Goal: Information Seeking & Learning: Learn about a topic

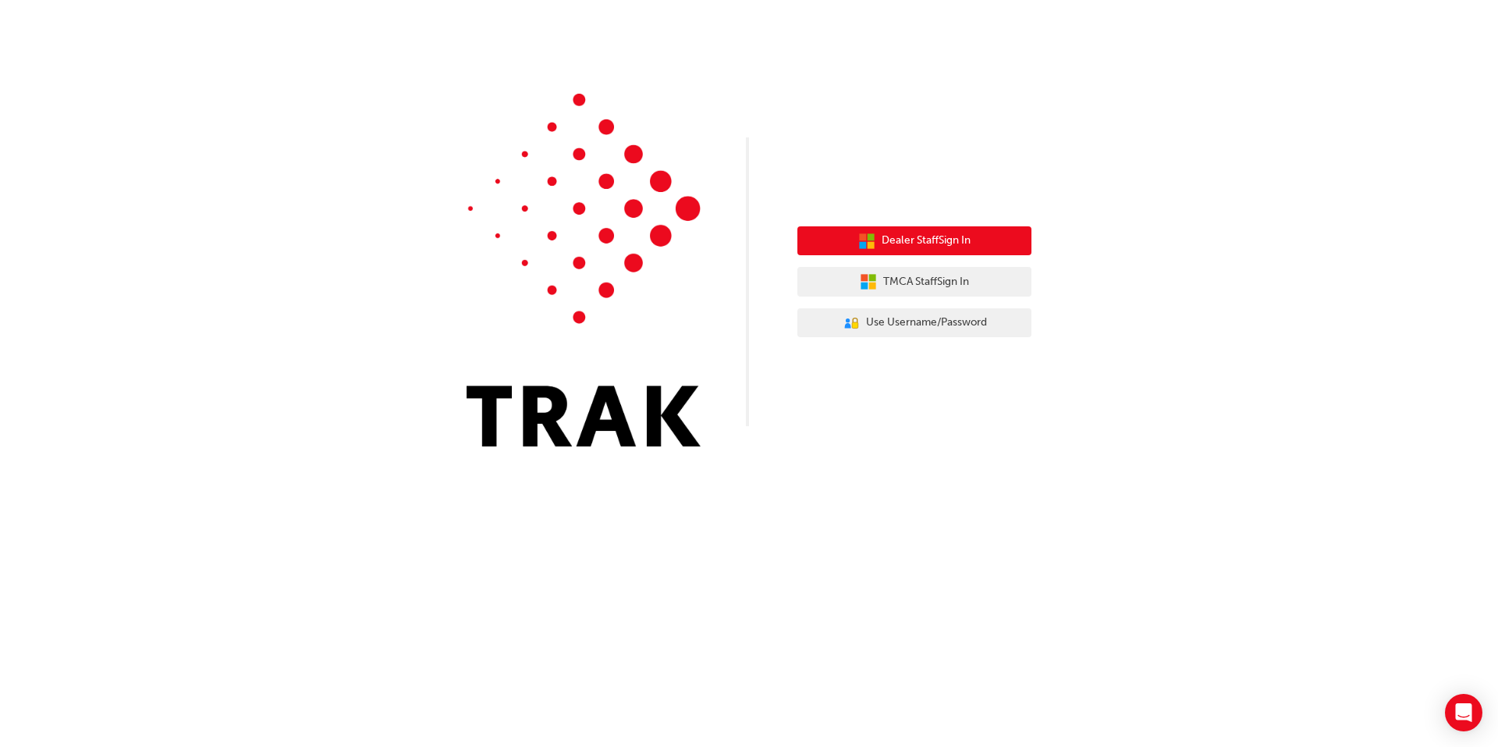
click at [831, 242] on button "Dealer Staff Sign In" at bounding box center [915, 241] width 234 height 30
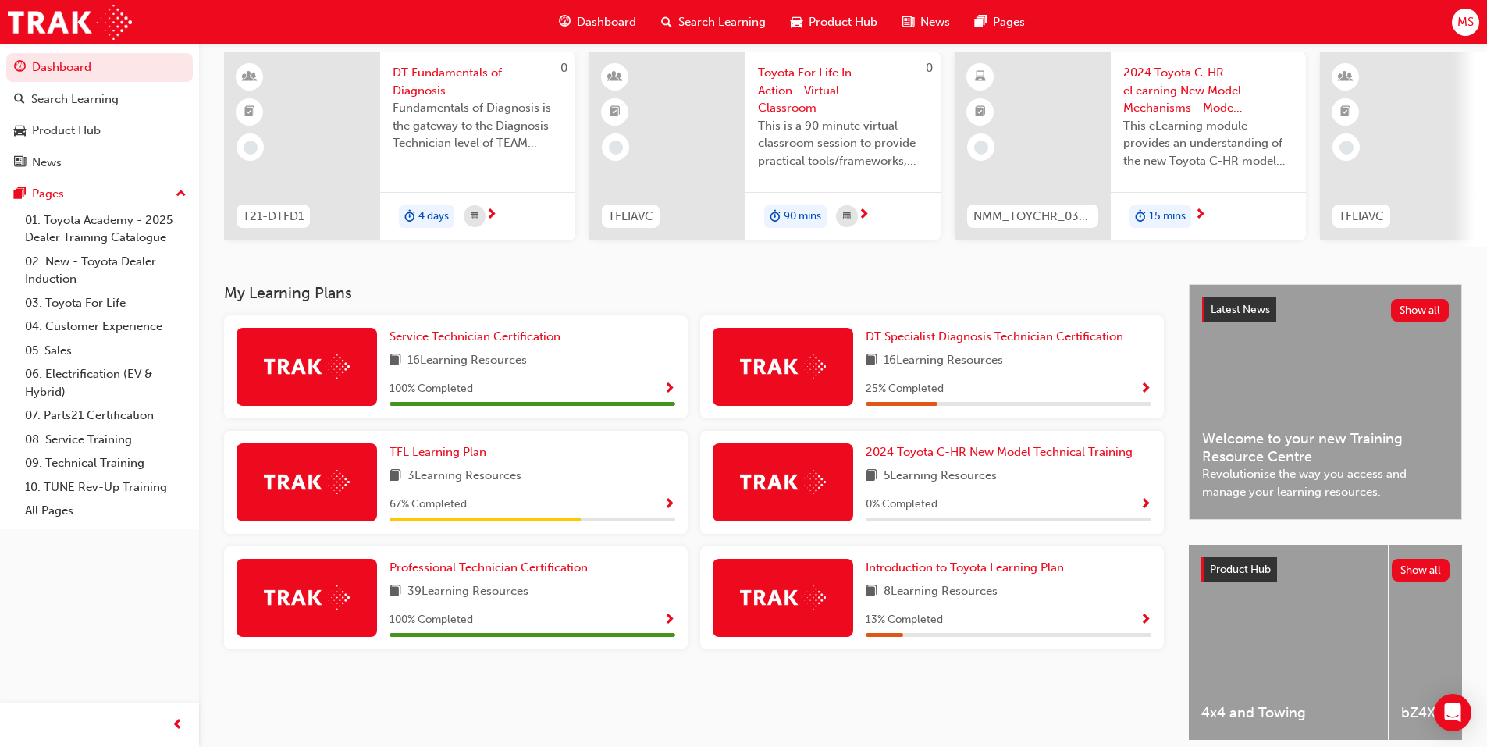
scroll to position [78, 0]
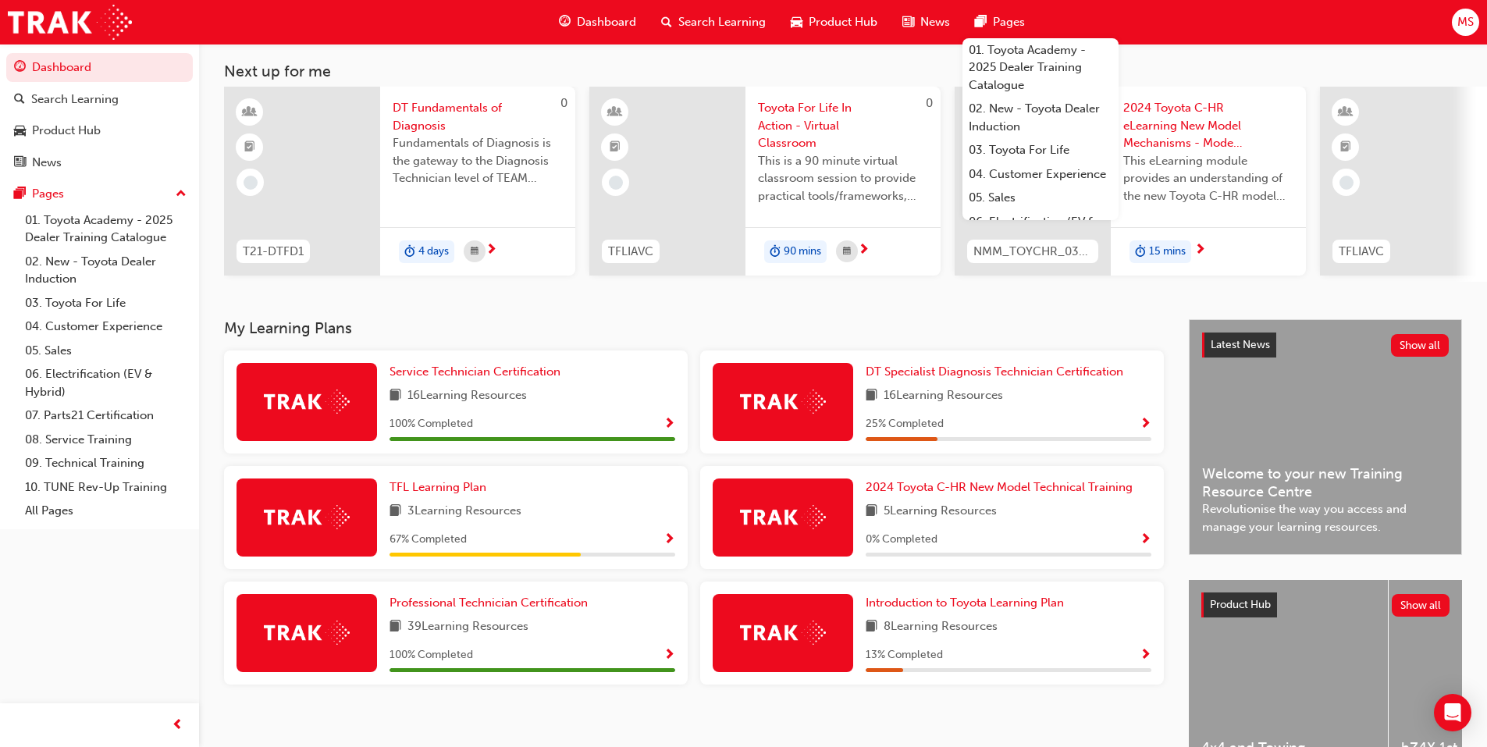
click at [716, 25] on span "Search Learning" at bounding box center [721, 22] width 87 height 18
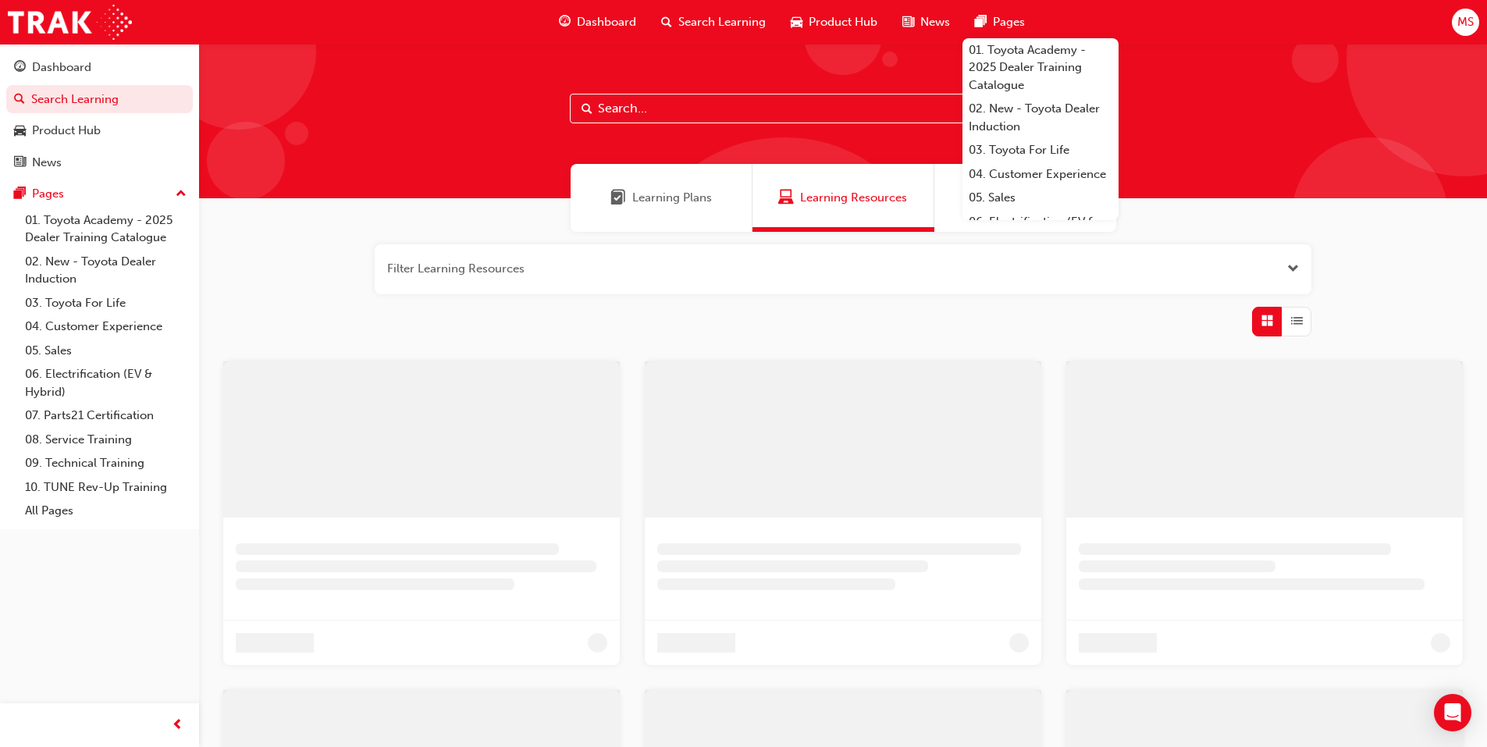
click at [678, 190] on span "Learning Plans" at bounding box center [672, 198] width 80 height 18
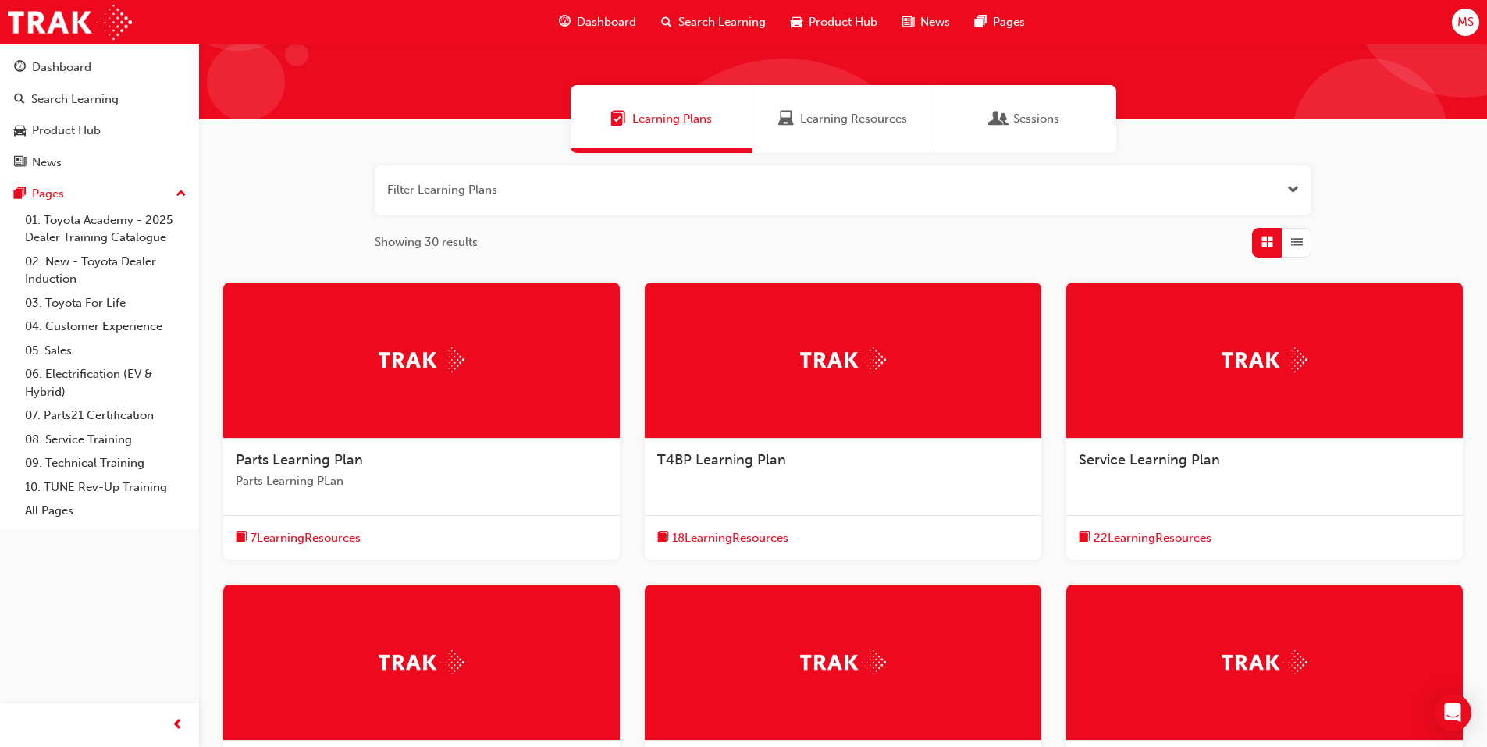
scroll to position [78, 0]
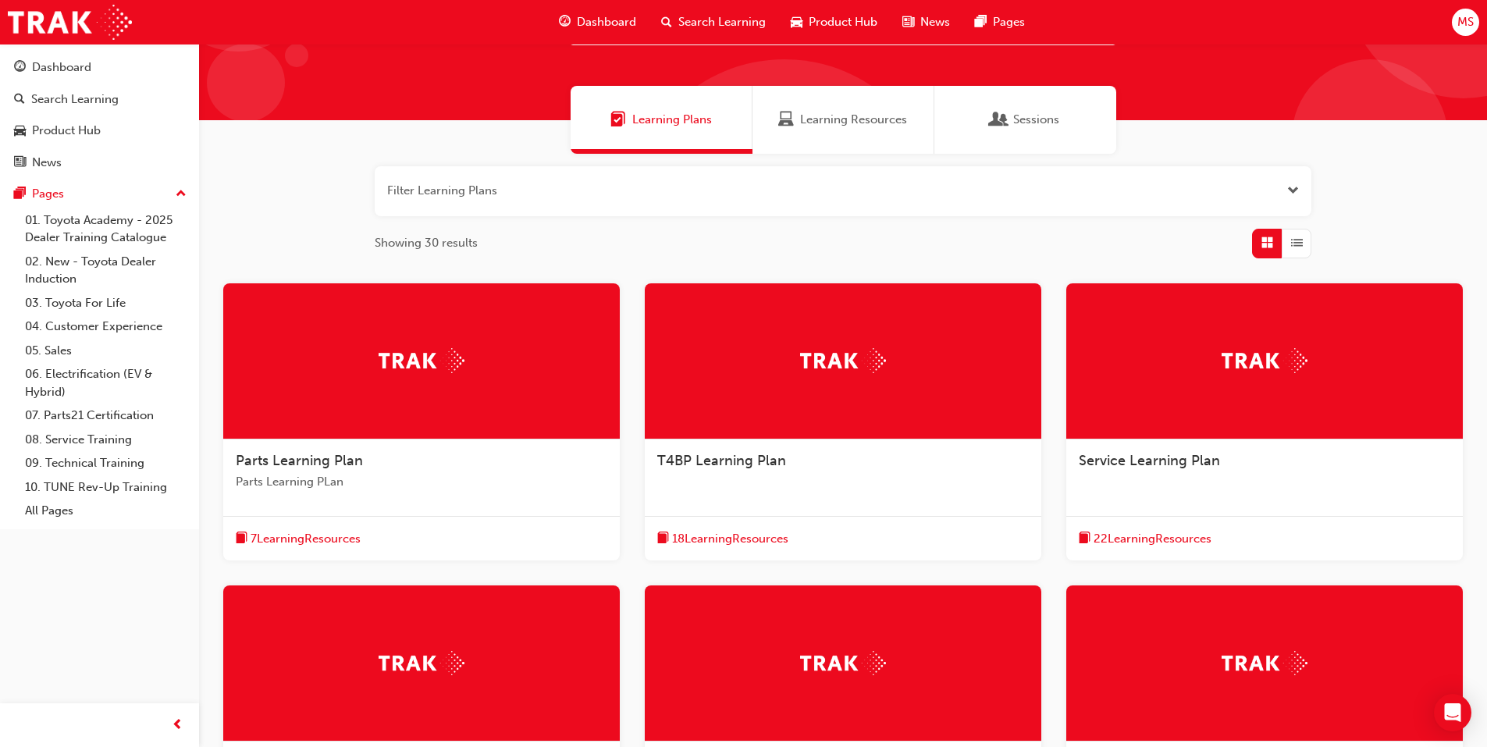
click at [584, 198] on button "button" at bounding box center [843, 191] width 936 height 50
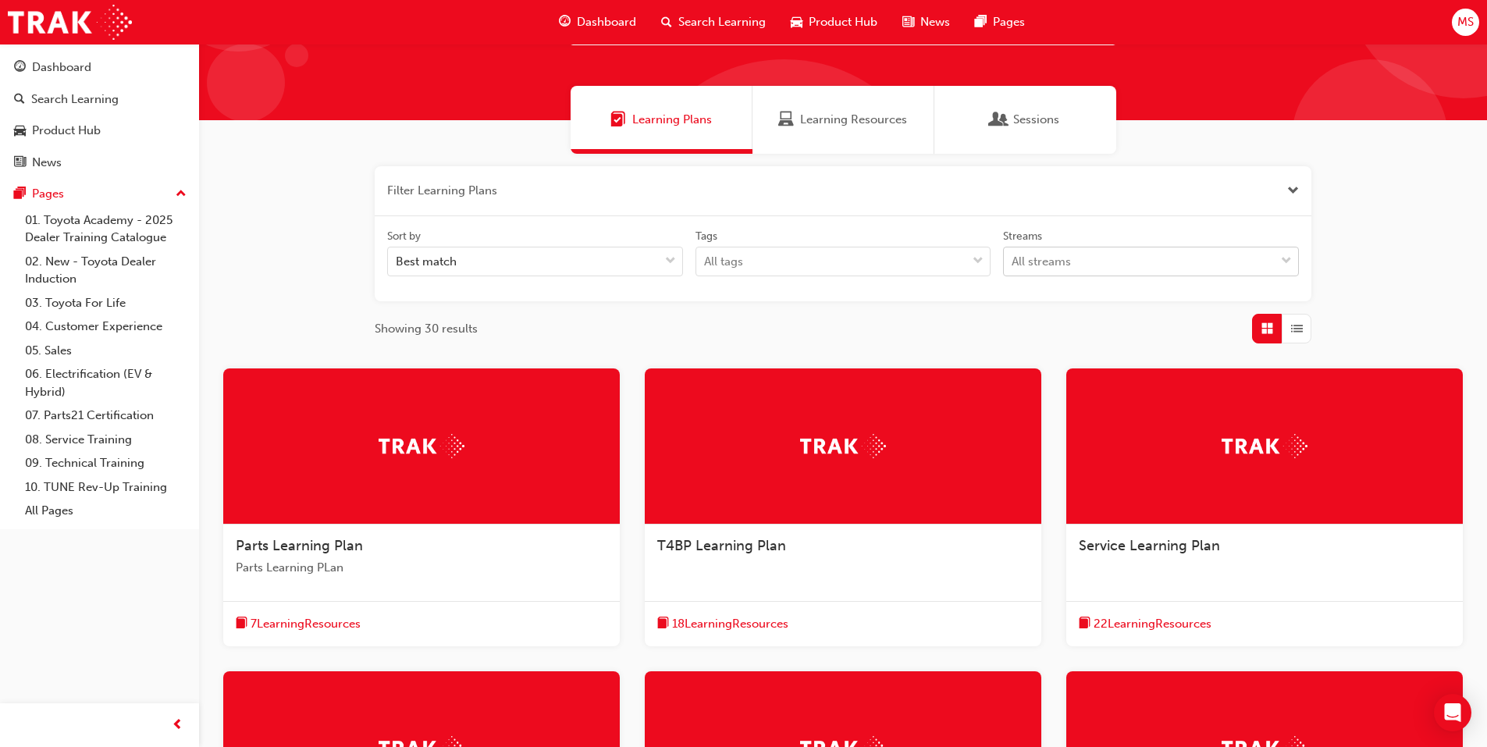
click at [1019, 266] on div "All streams" at bounding box center [1040, 262] width 59 height 18
click at [1013, 266] on input "Streams All streams" at bounding box center [1012, 260] width 2 height 13
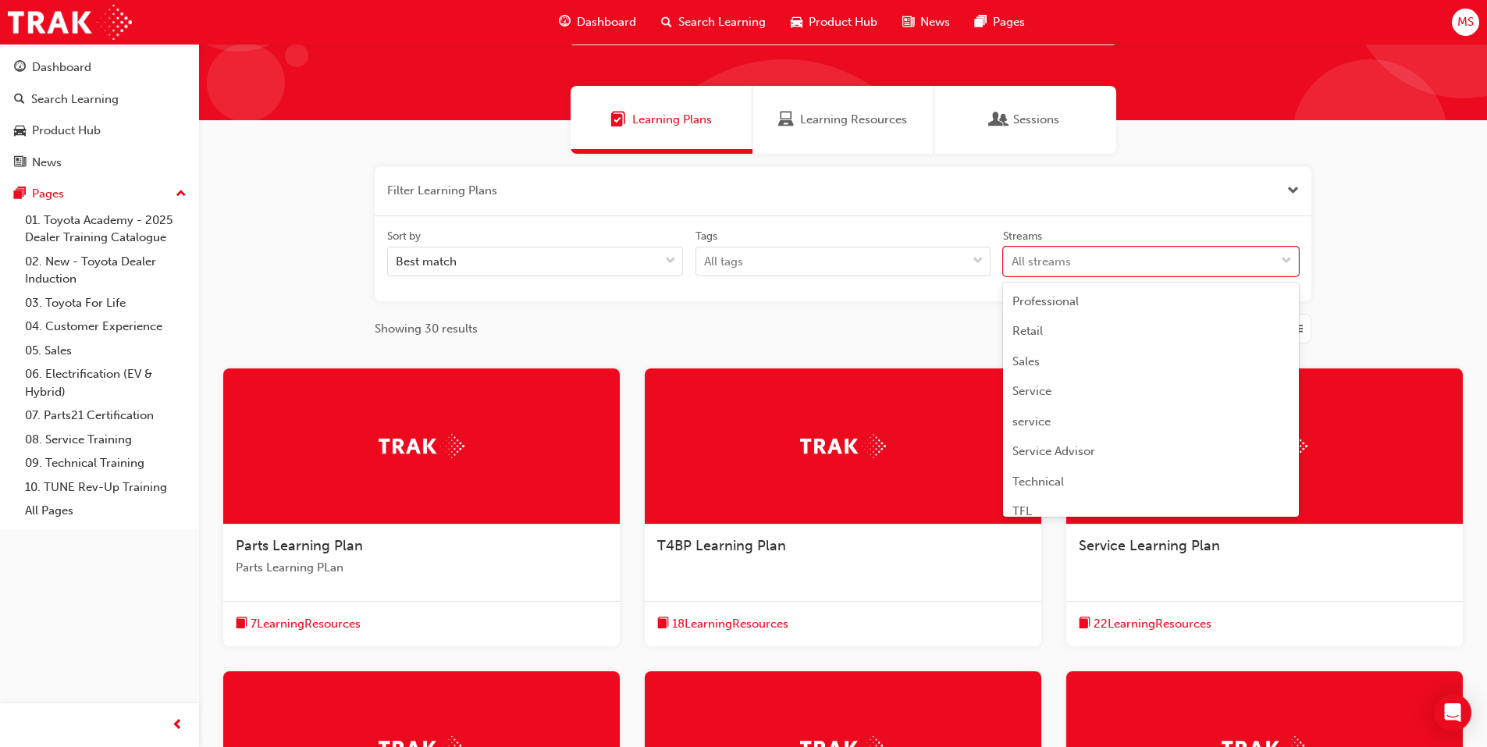
scroll to position [464, 0]
click at [1049, 378] on span "Service Advisor" at bounding box center [1053, 378] width 83 height 14
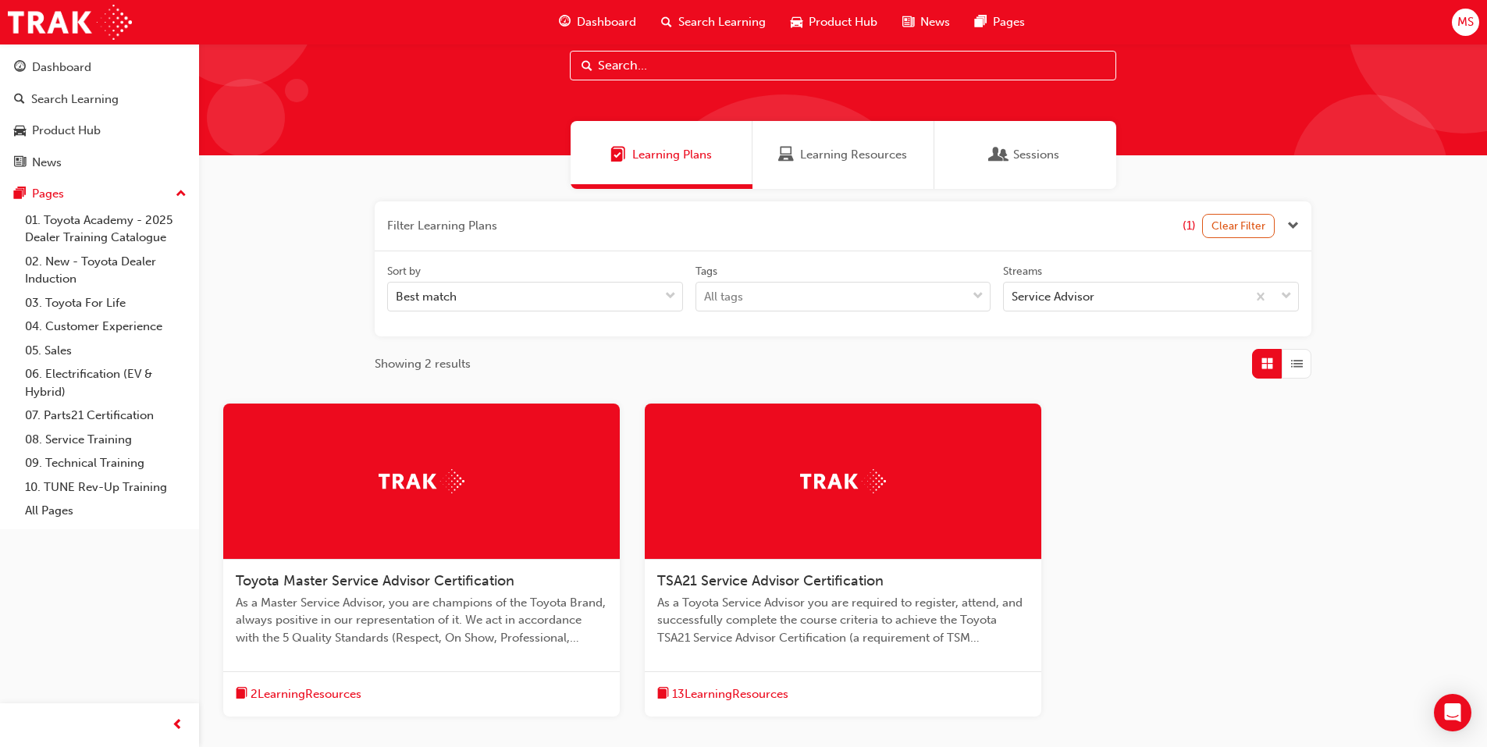
scroll to position [164, 0]
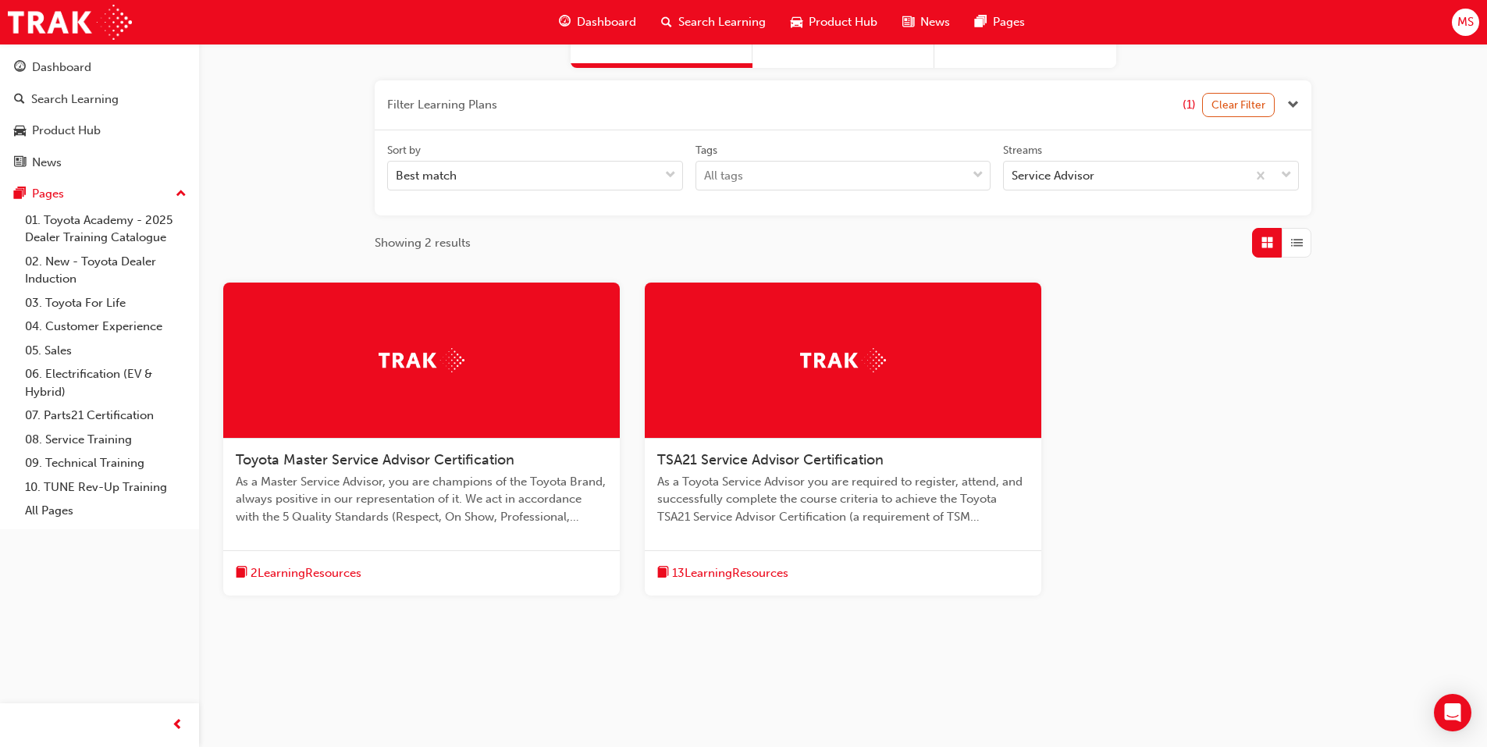
click at [689, 461] on span "TSA21 Service Advisor Certification" at bounding box center [770, 459] width 226 height 17
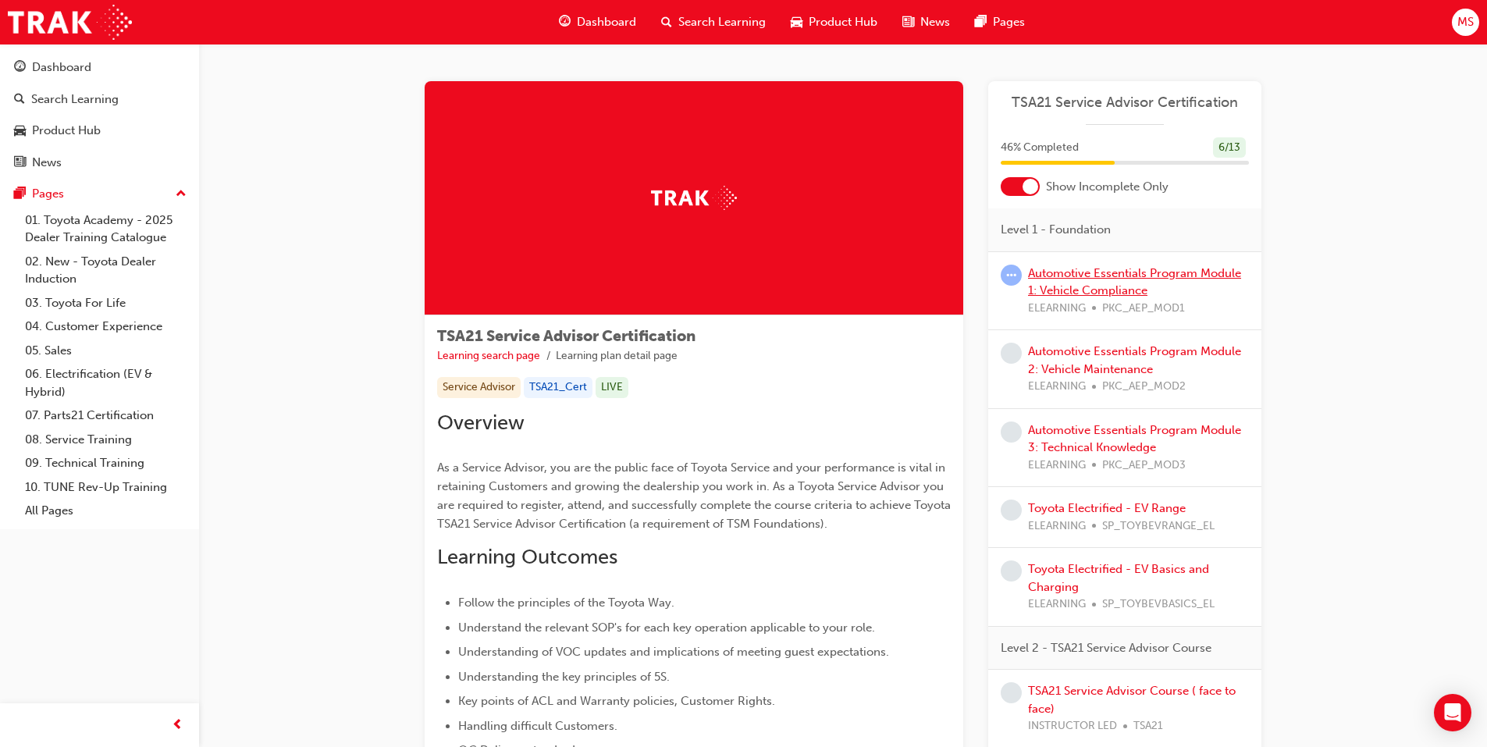
click at [1061, 275] on link "Automotive Essentials Program Module 1: Vehicle Compliance" at bounding box center [1134, 282] width 213 height 32
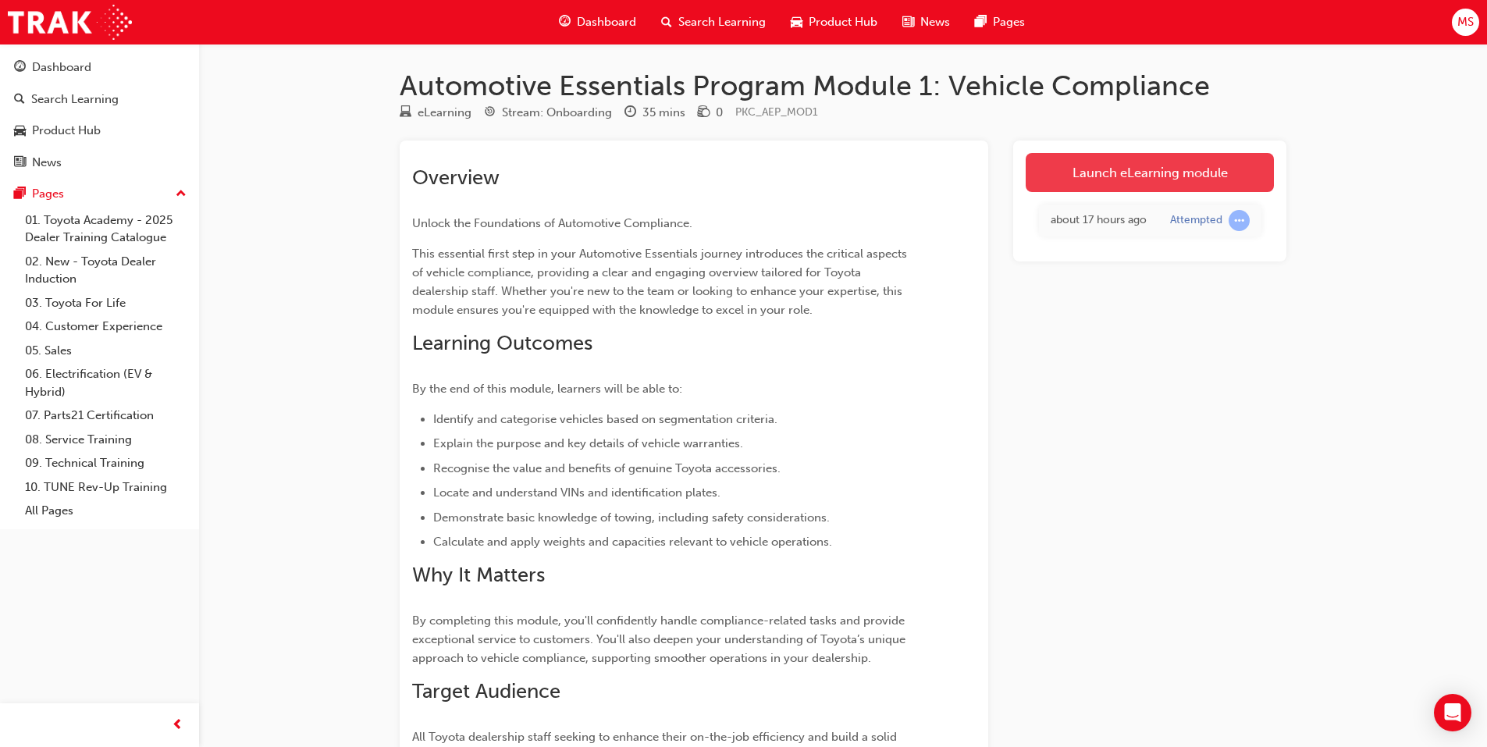
click at [1058, 178] on link "Launch eLearning module" at bounding box center [1149, 172] width 248 height 39
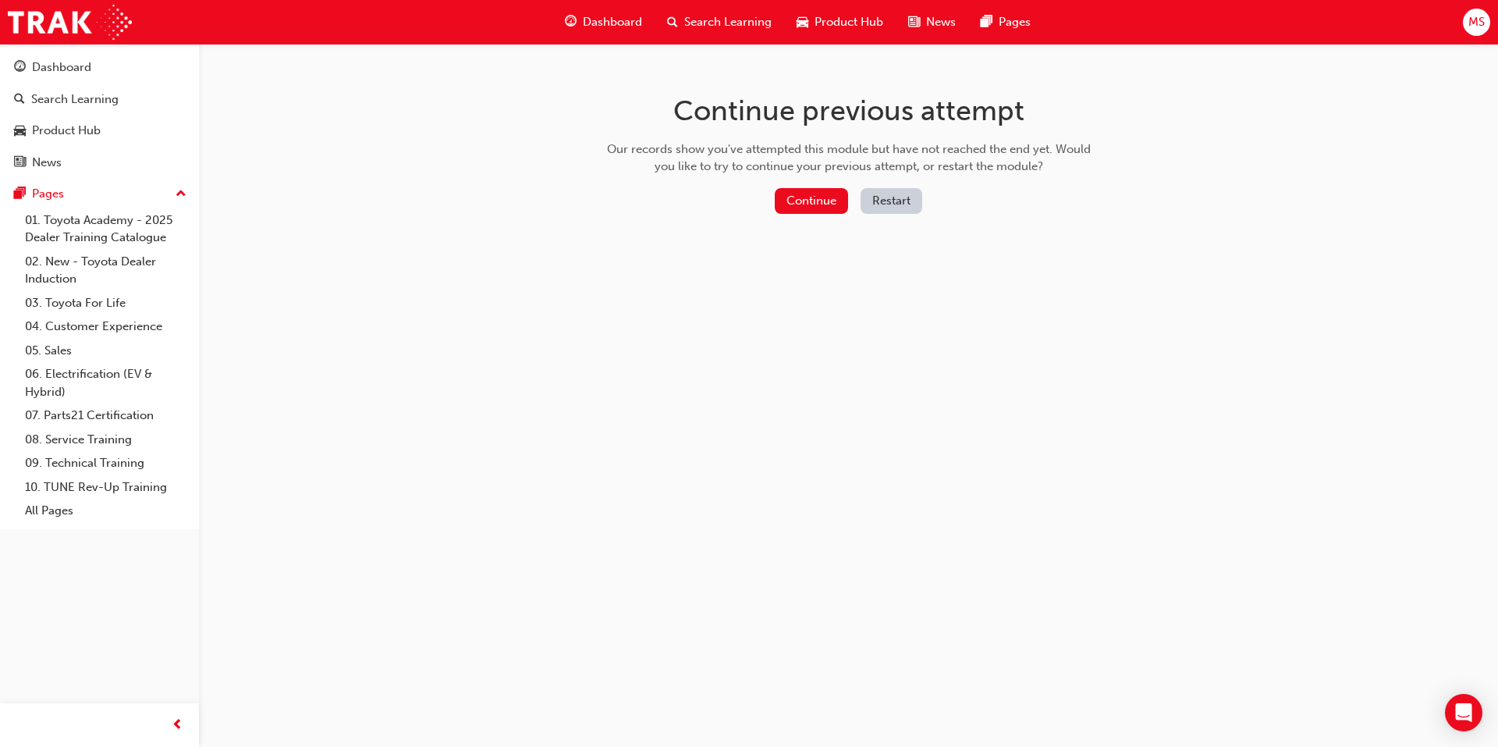
click at [895, 194] on button "Restart" at bounding box center [892, 201] width 62 height 26
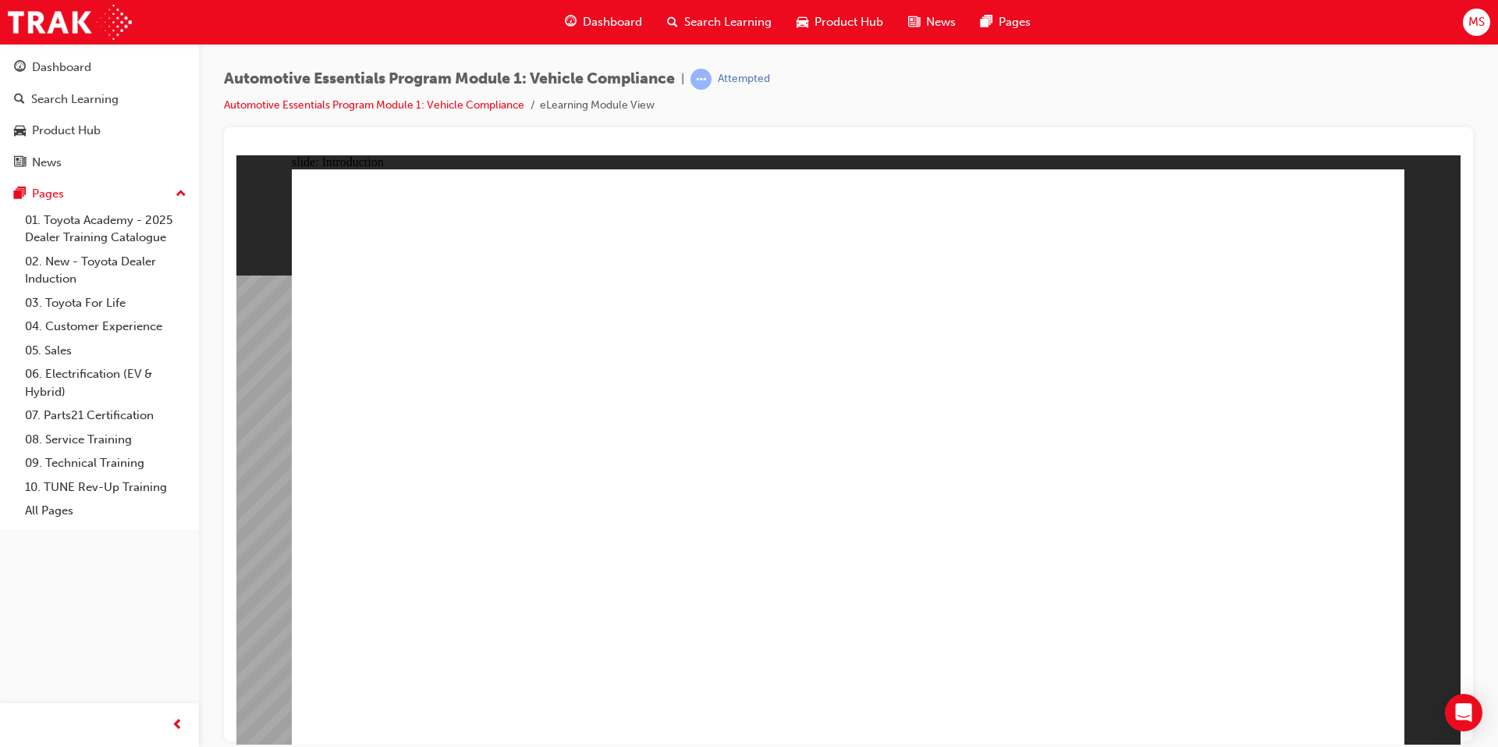
drag, startPoint x: 560, startPoint y: 527, endPoint x: 530, endPoint y: 516, distance: 32.3
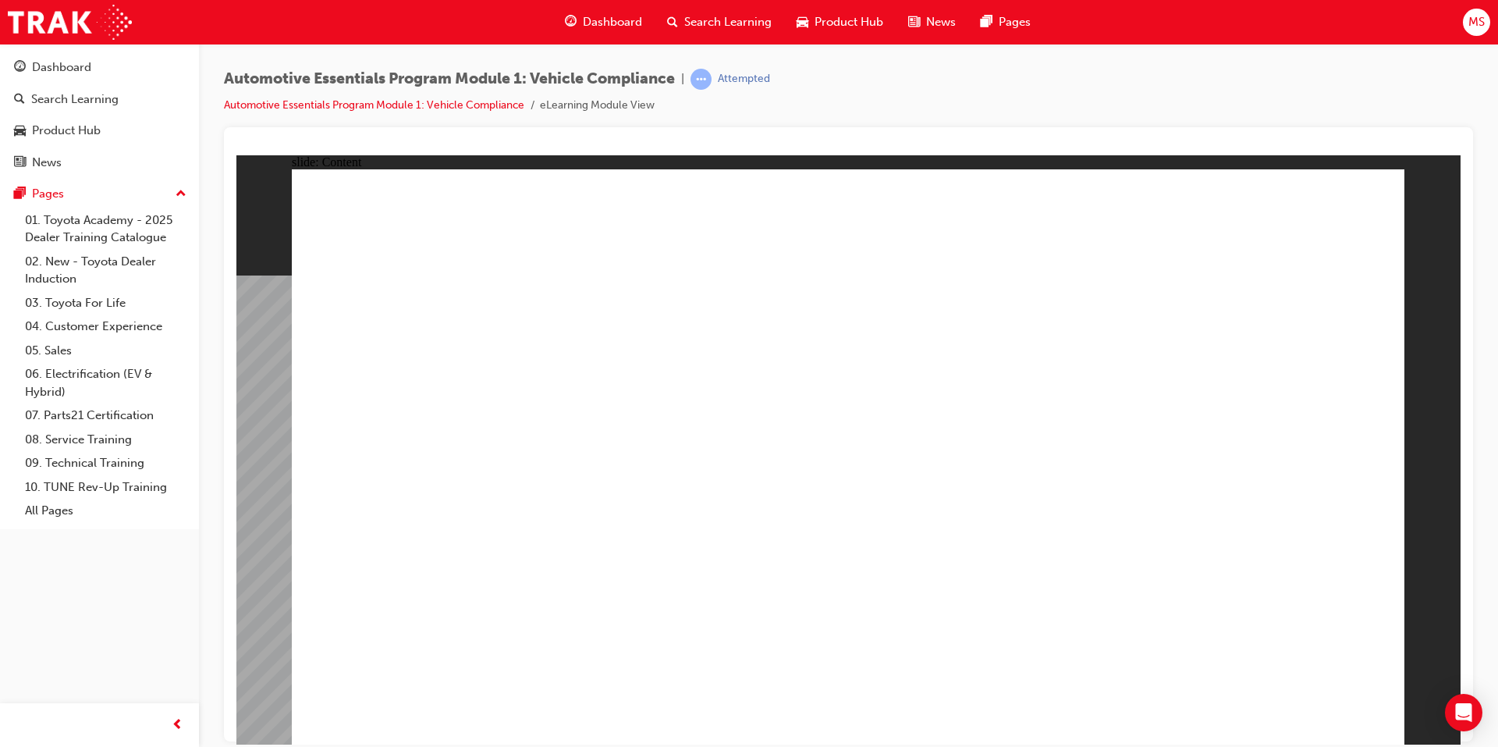
drag, startPoint x: 555, startPoint y: 580, endPoint x: 554, endPoint y: 588, distance: 8.6
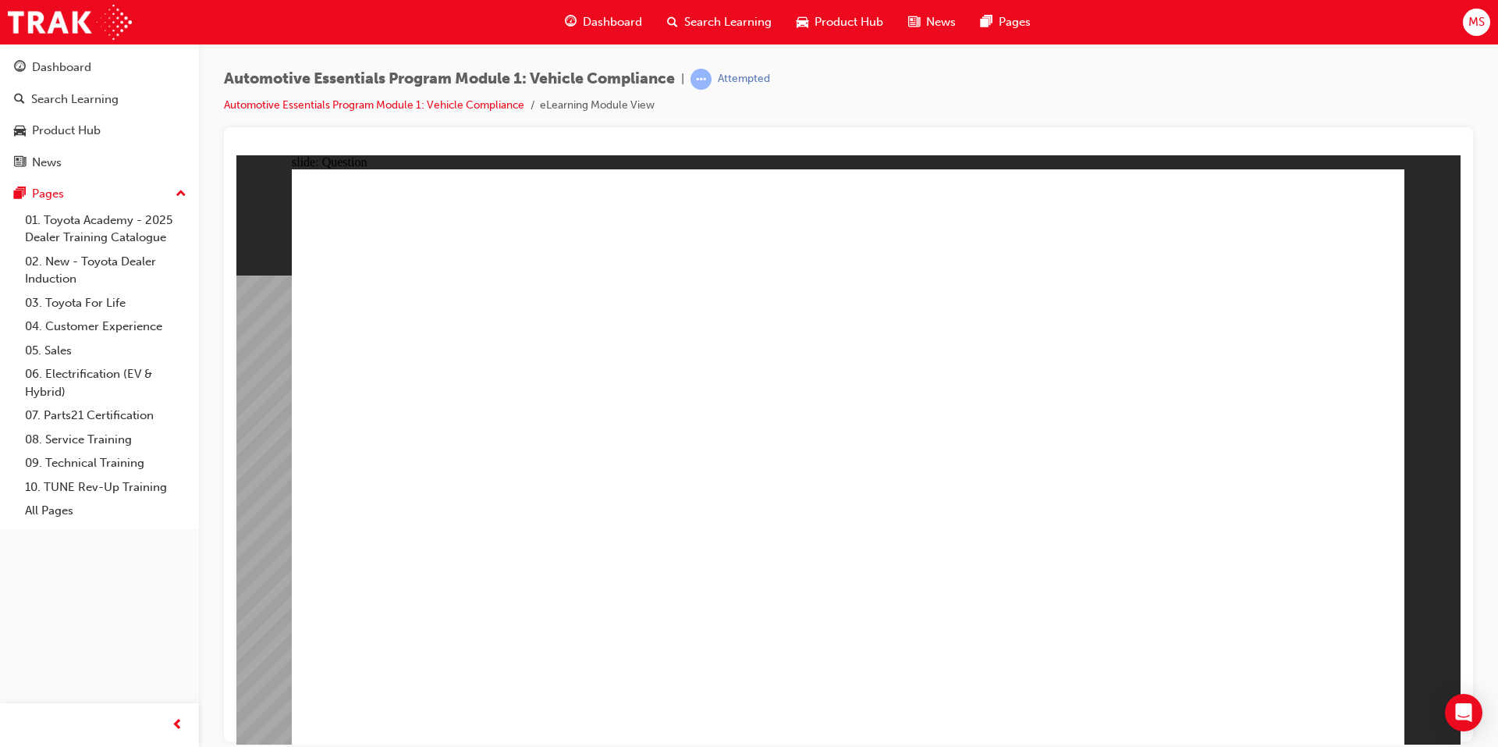
radio input "true"
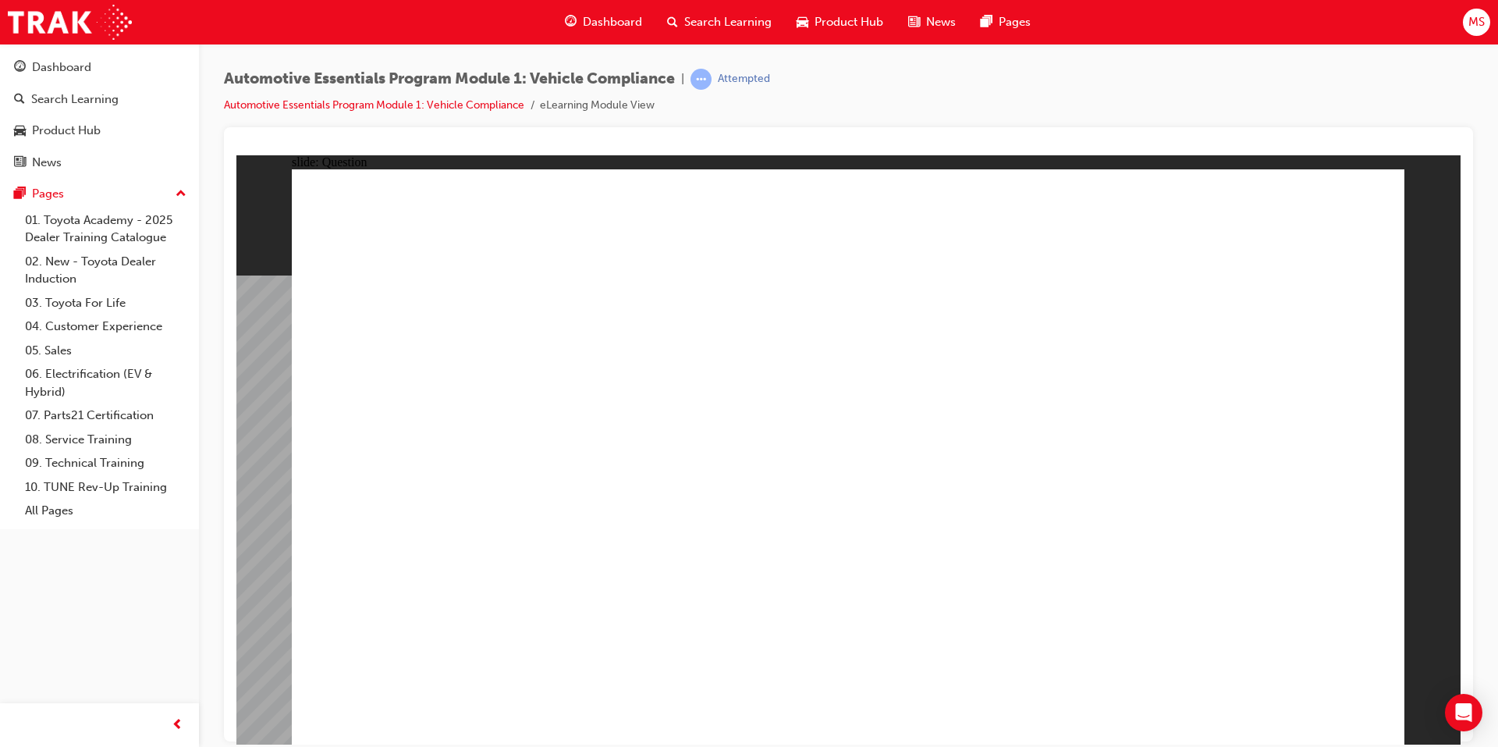
radio input "true"
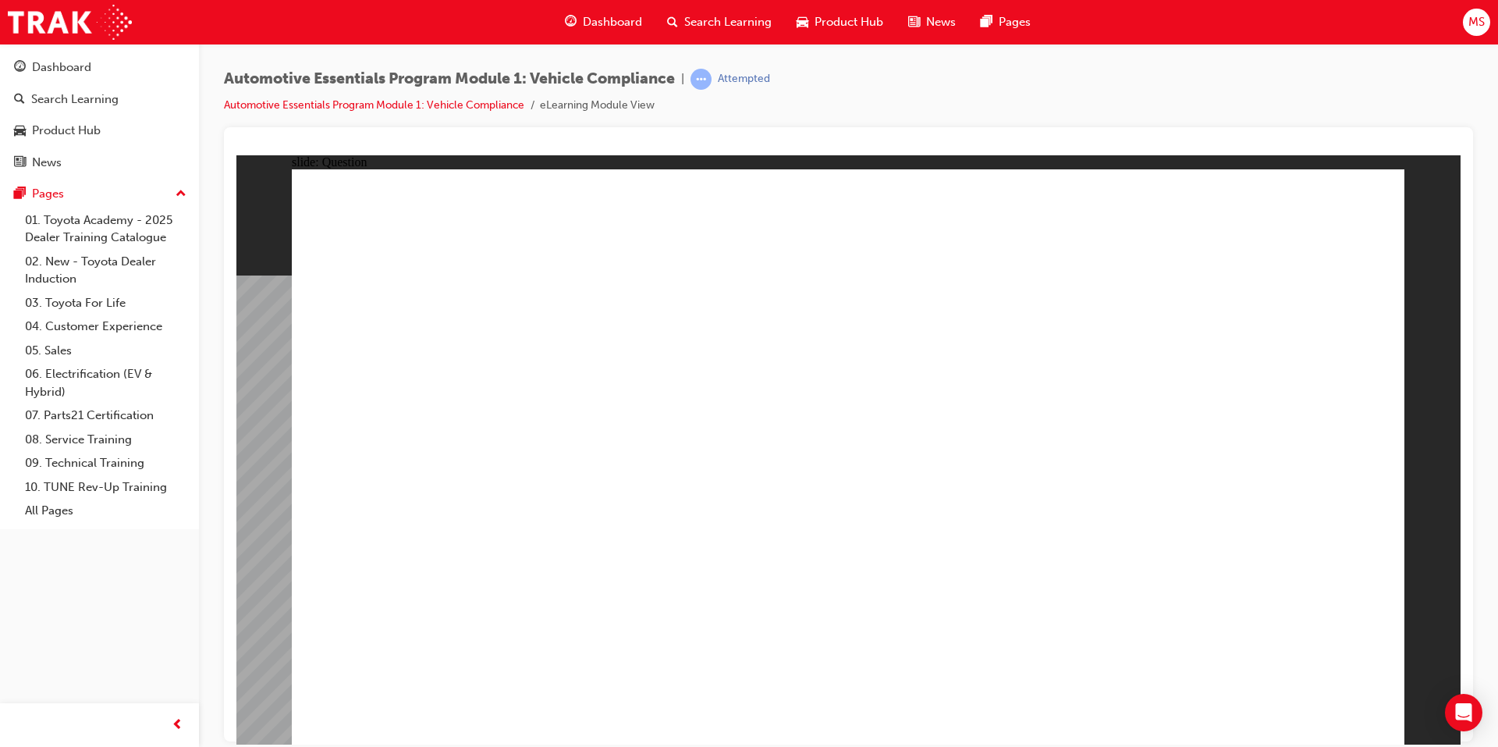
radio input "true"
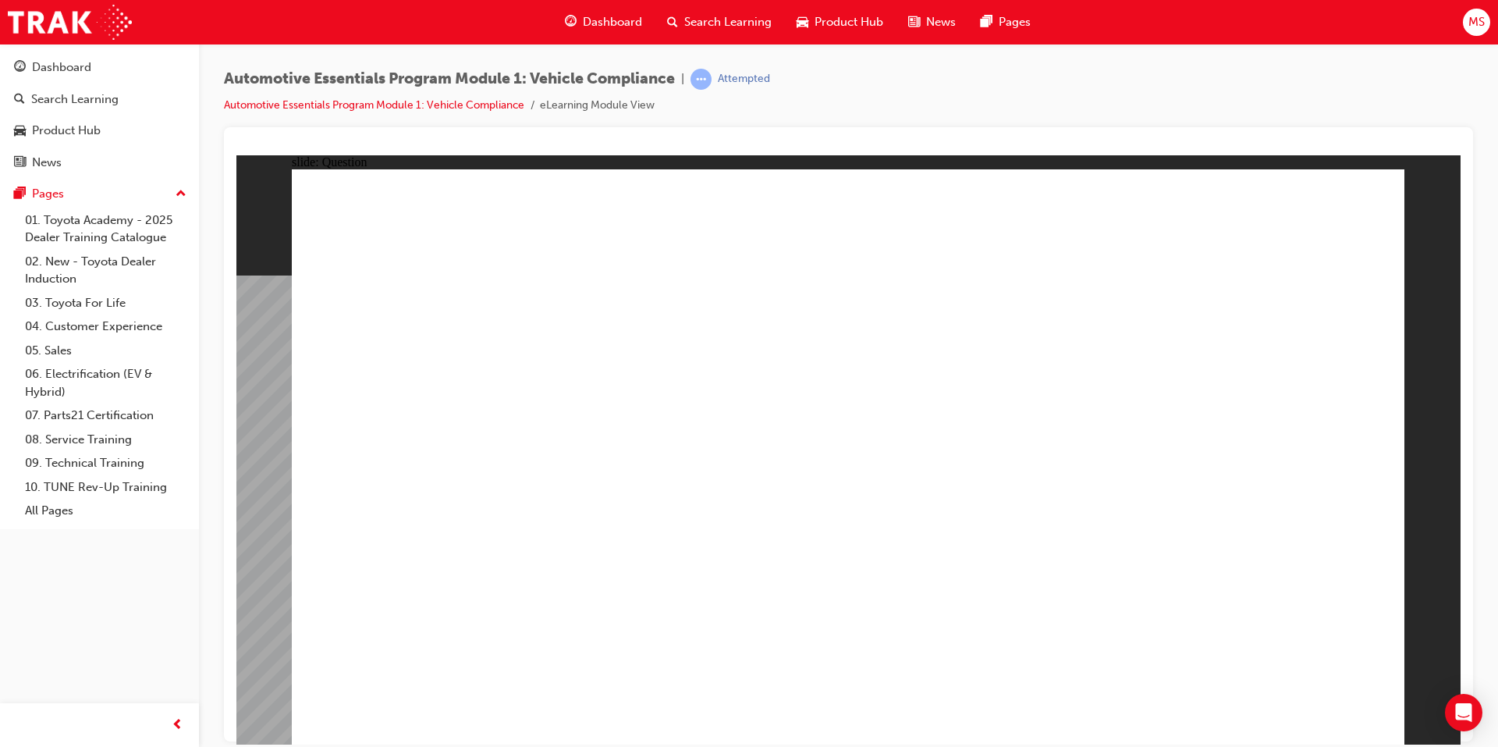
radio input "true"
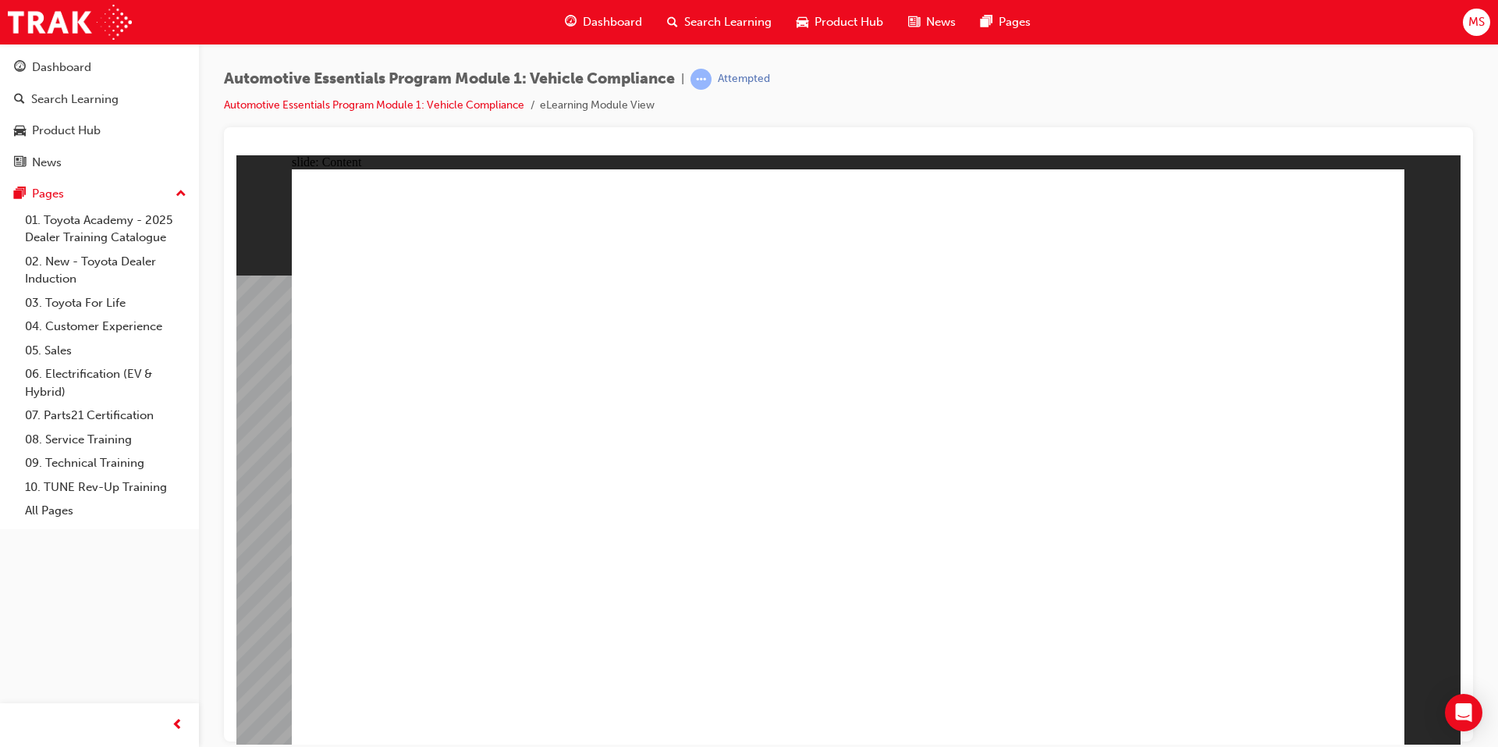
drag, startPoint x: 503, startPoint y: 423, endPoint x: 479, endPoint y: 411, distance: 26.2
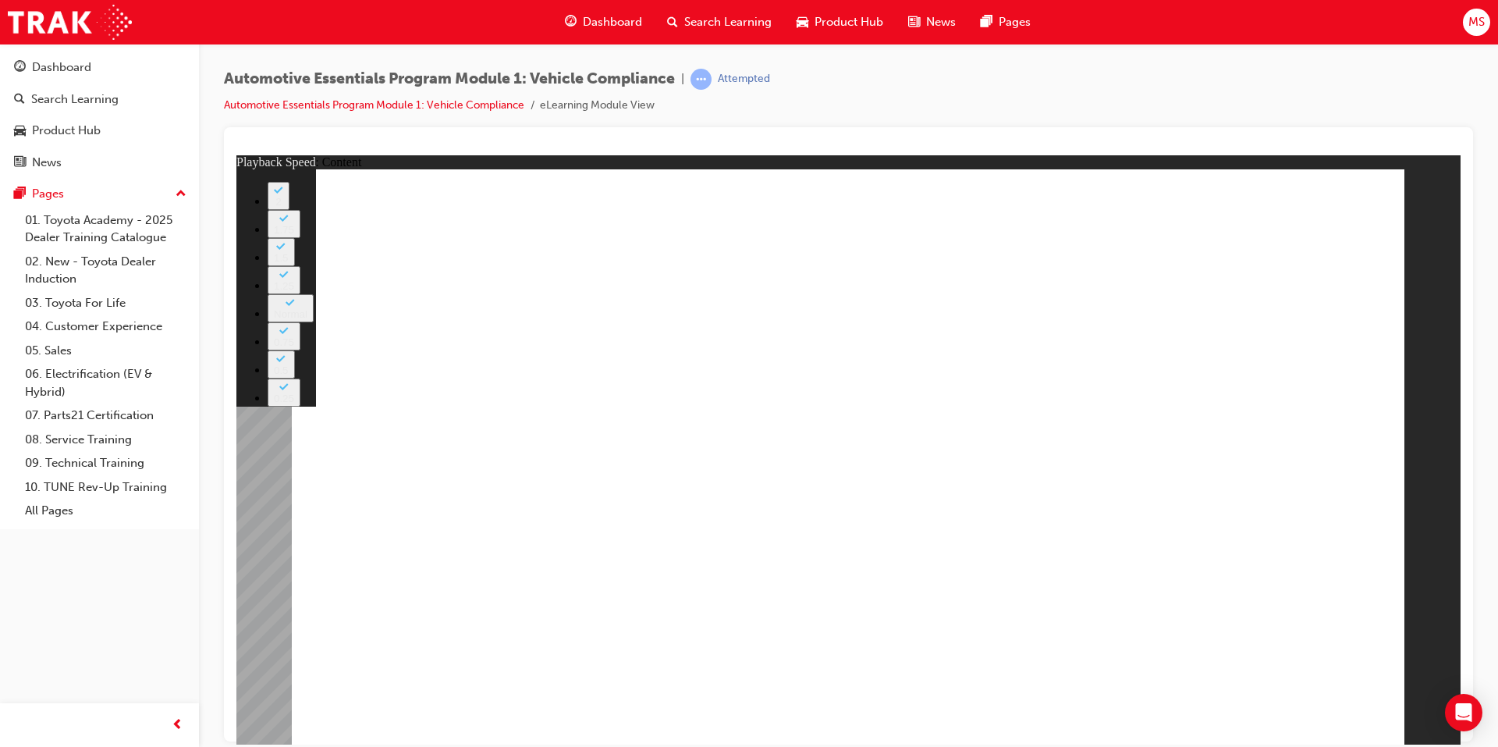
drag, startPoint x: 874, startPoint y: 544, endPoint x: 1383, endPoint y: 520, distance: 509.3
type input "43"
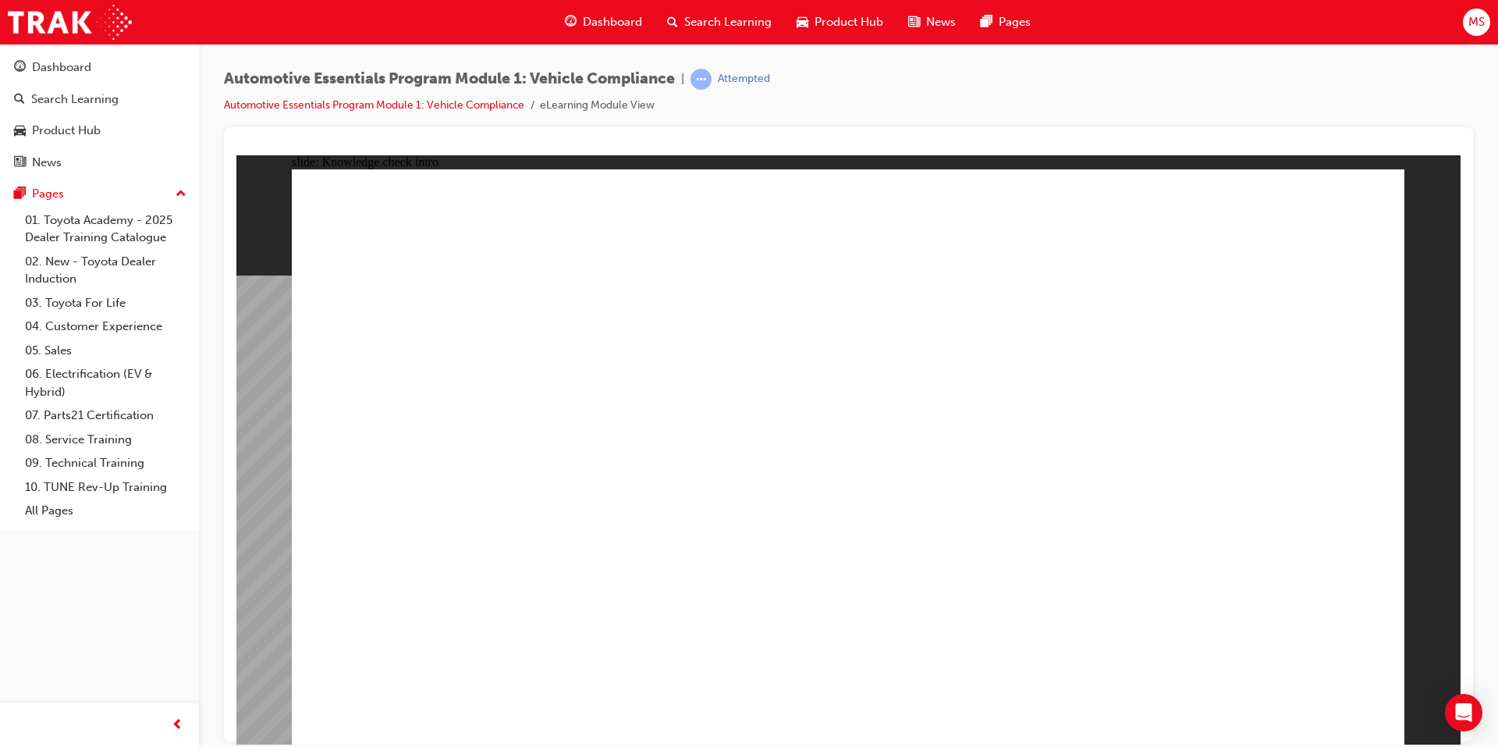
radio input "true"
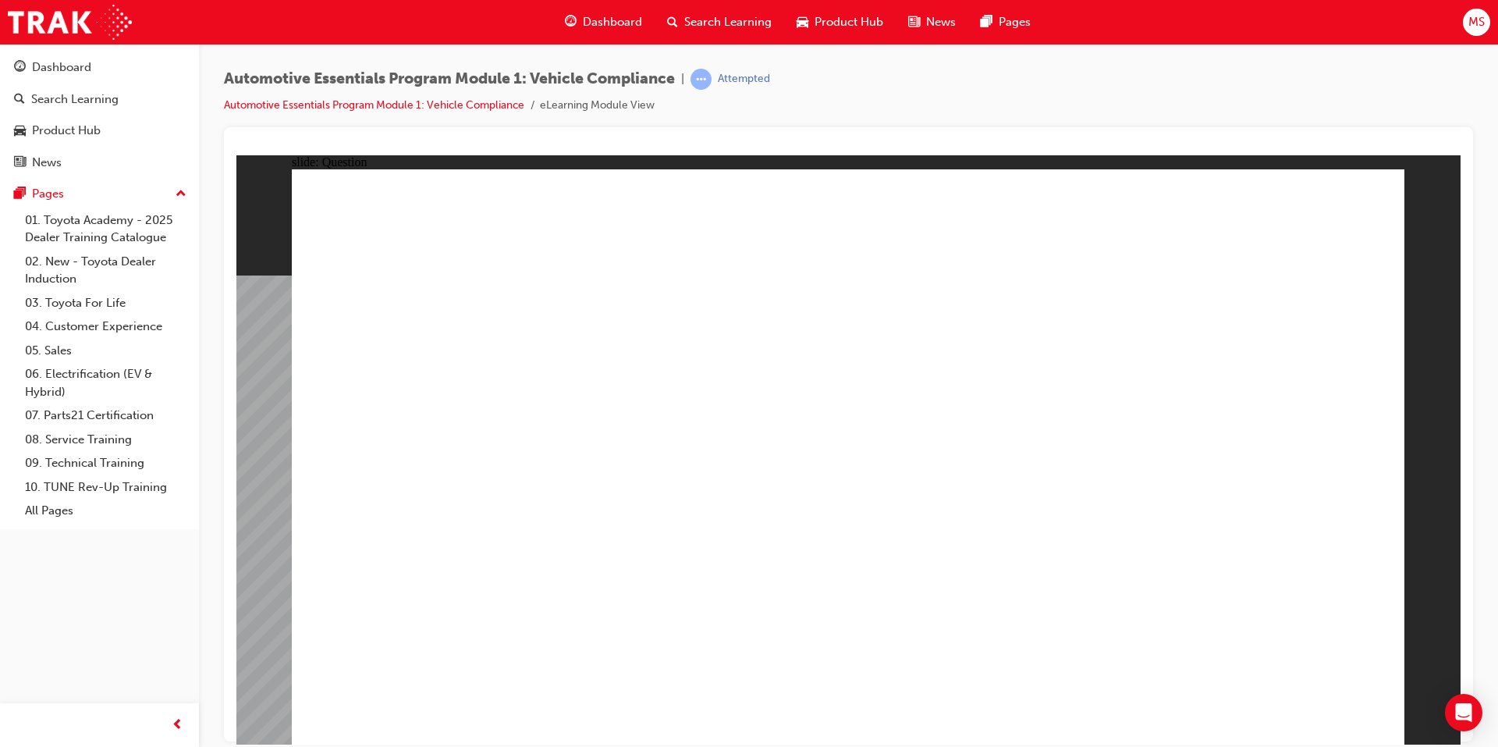
radio input "true"
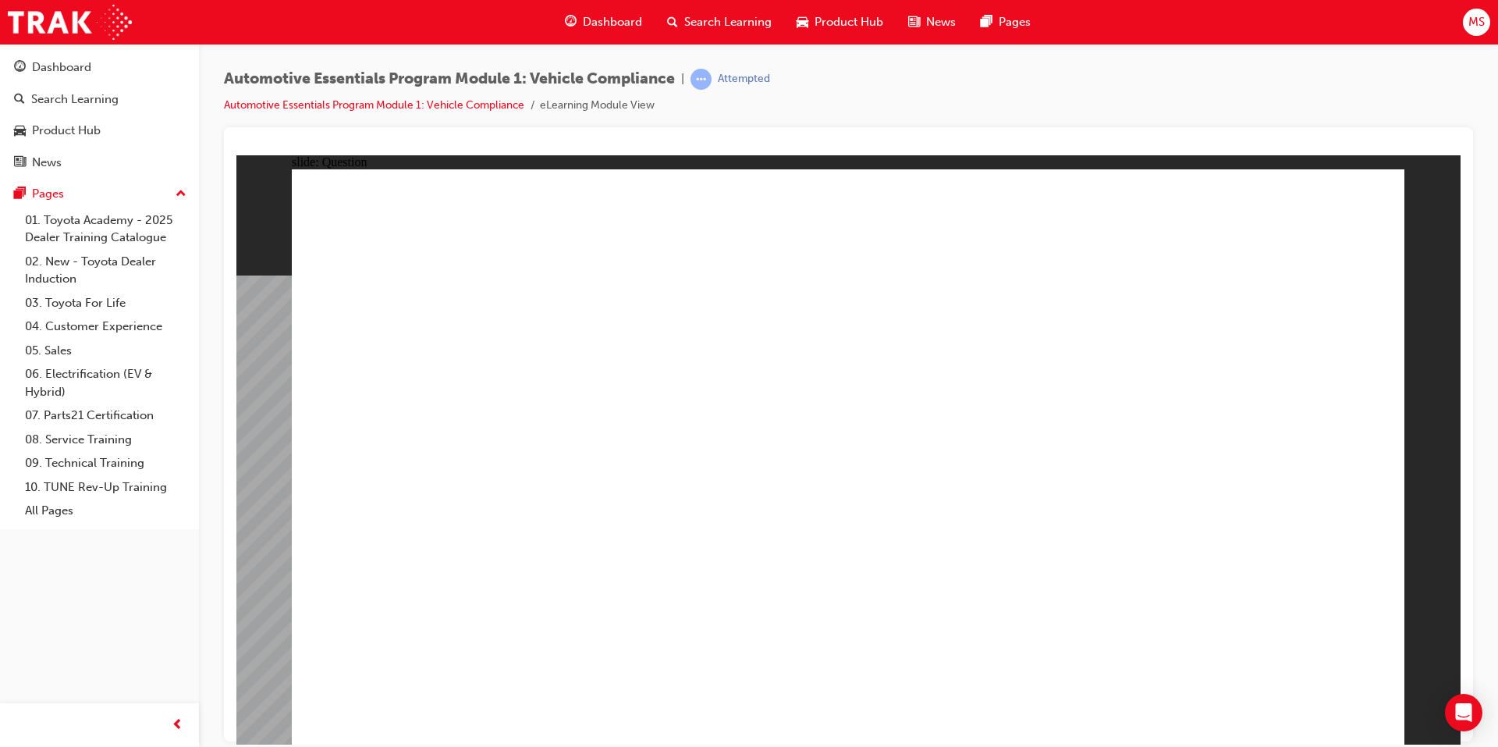
radio input "true"
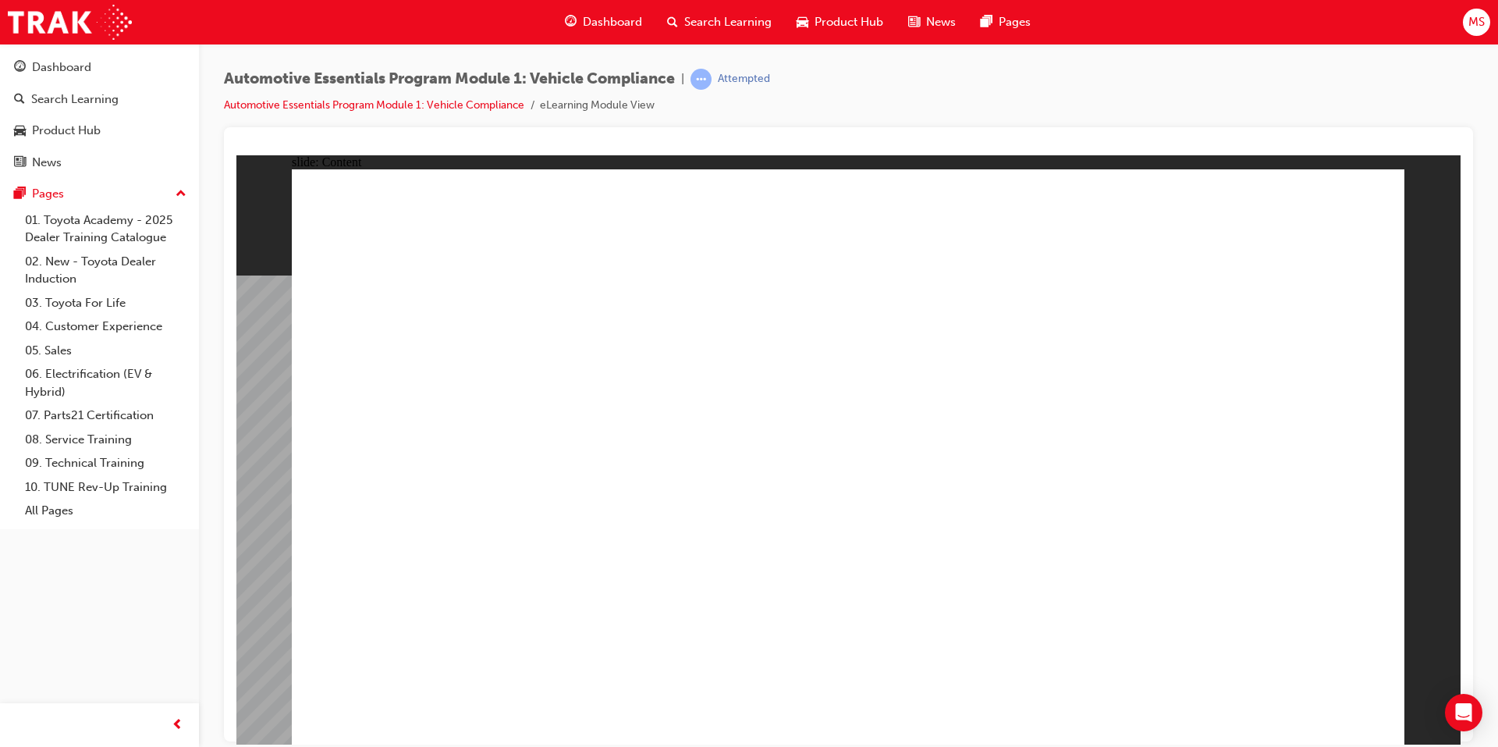
drag, startPoint x: 919, startPoint y: 498, endPoint x: 1000, endPoint y: 492, distance: 80.6
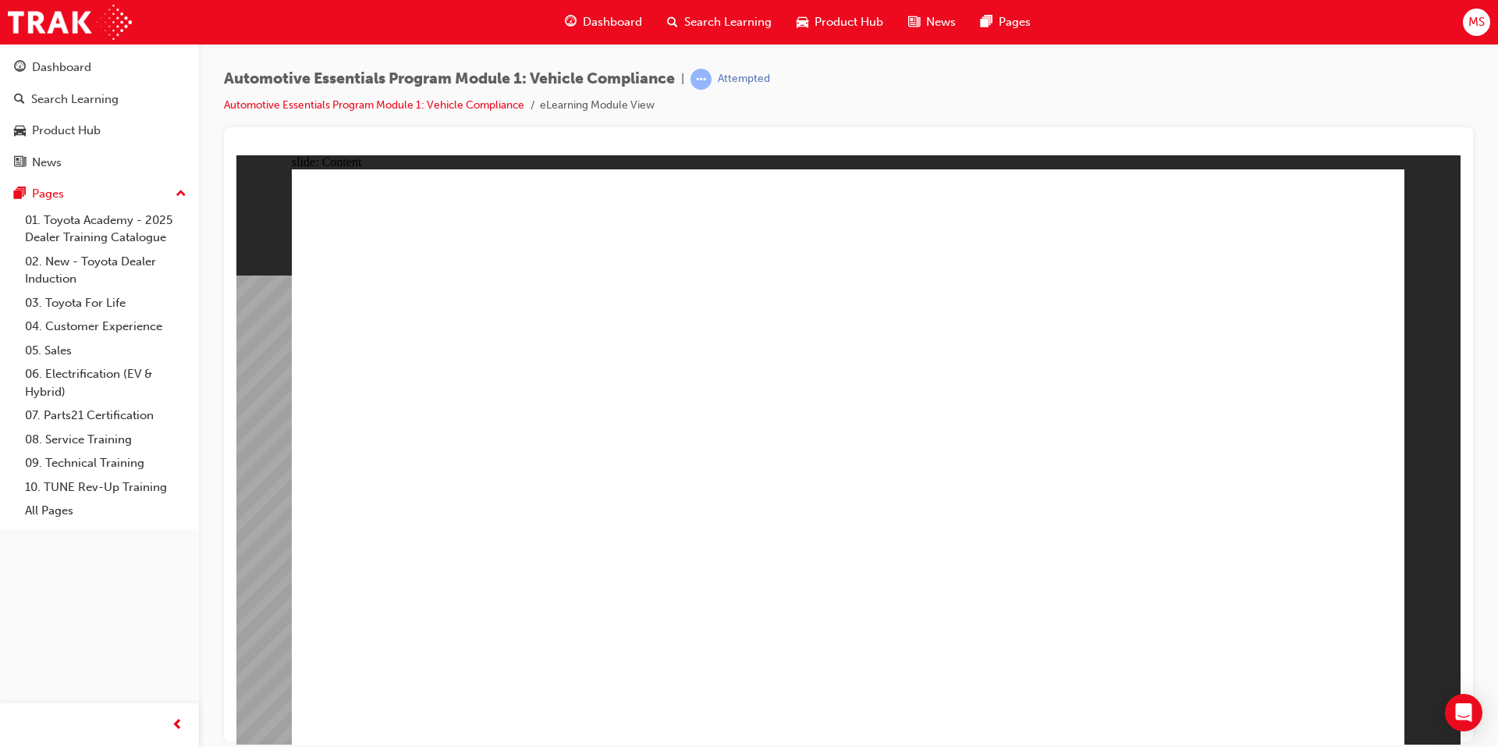
drag, startPoint x: 1082, startPoint y: 491, endPoint x: 1092, endPoint y: 491, distance: 10.1
